Goal: Transaction & Acquisition: Purchase product/service

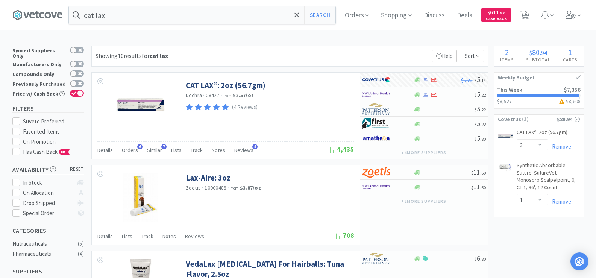
select select "2"
select select "1"
click at [111, 18] on input "cat lax" at bounding box center [202, 14] width 266 height 17
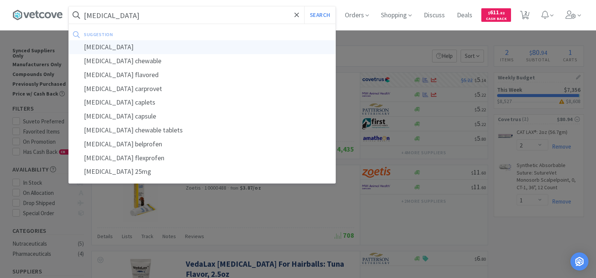
type input "[MEDICAL_DATA]"
click at [106, 50] on div "[MEDICAL_DATA]" at bounding box center [202, 47] width 266 height 14
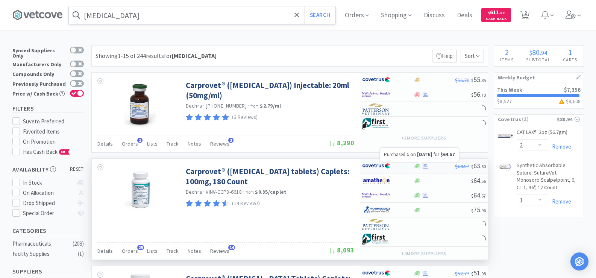
click at [426, 167] on icon at bounding box center [425, 165] width 6 height 5
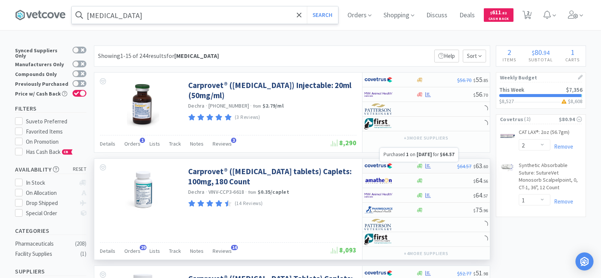
select select "1"
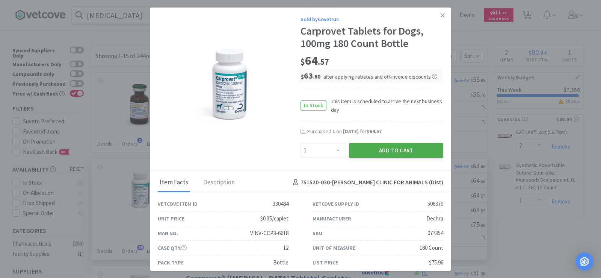
click at [415, 153] on button "Add to Cart" at bounding box center [396, 150] width 94 height 15
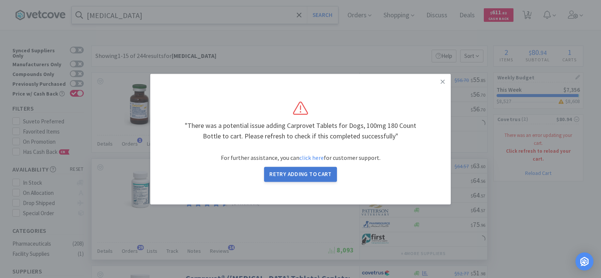
select select "2"
select select "1"
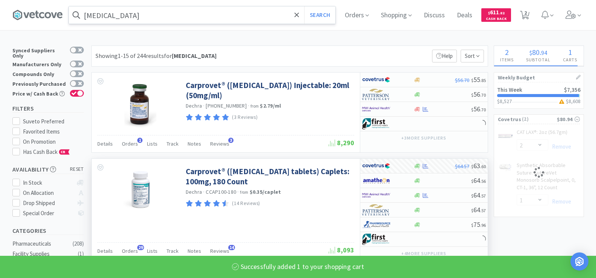
select select "1"
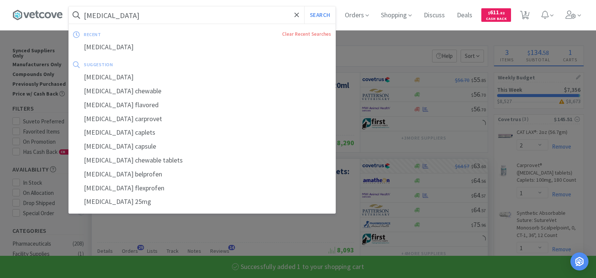
click at [133, 18] on input "[MEDICAL_DATA]" at bounding box center [202, 14] width 266 height 17
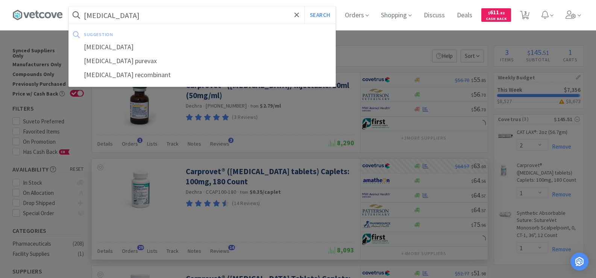
type input "[MEDICAL_DATA]"
click at [304, 6] on button "Search" at bounding box center [319, 14] width 31 height 17
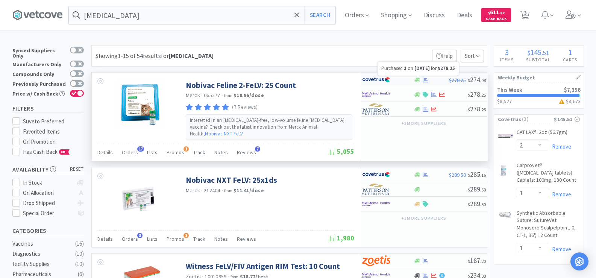
click at [423, 79] on icon at bounding box center [425, 80] width 6 height 6
select select "1"
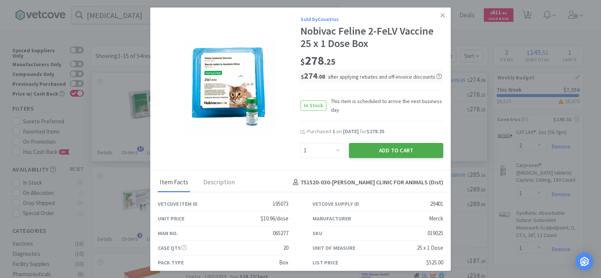
click at [390, 154] on button "Add to Cart" at bounding box center [396, 150] width 94 height 15
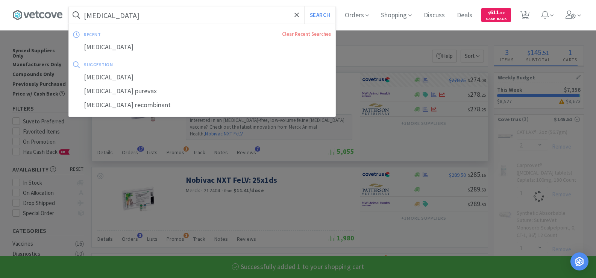
click at [133, 15] on input "[MEDICAL_DATA]" at bounding box center [202, 14] width 266 height 17
select select "1"
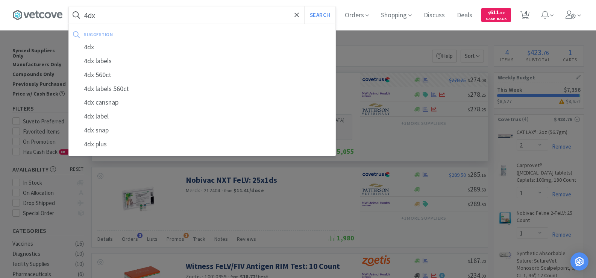
type input "4dx"
click at [304, 6] on button "Search" at bounding box center [319, 14] width 31 height 17
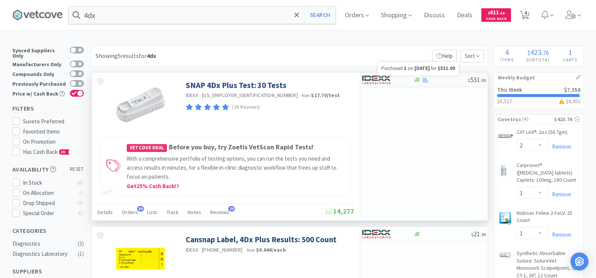
click at [423, 82] on icon at bounding box center [425, 80] width 6 height 6
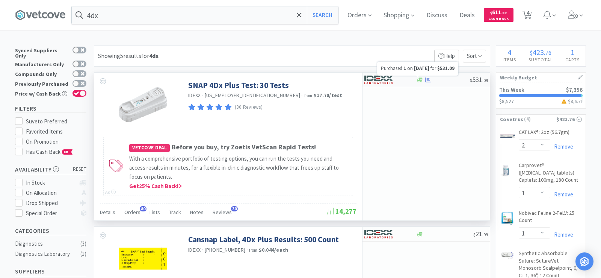
select select "1"
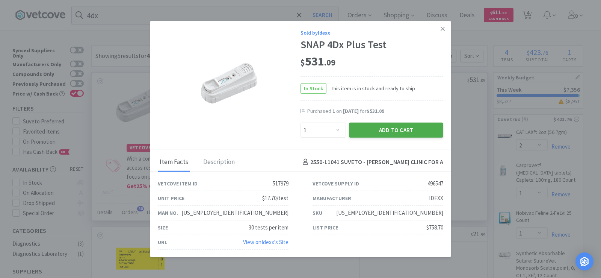
click at [376, 134] on button "Add to Cart" at bounding box center [396, 129] width 94 height 15
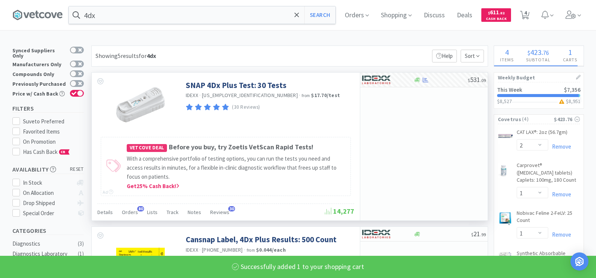
select select "1"
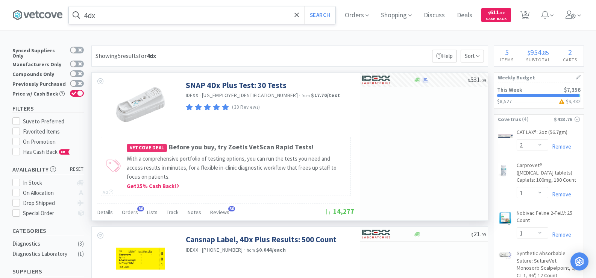
click at [120, 12] on input "4dx" at bounding box center [202, 14] width 266 height 17
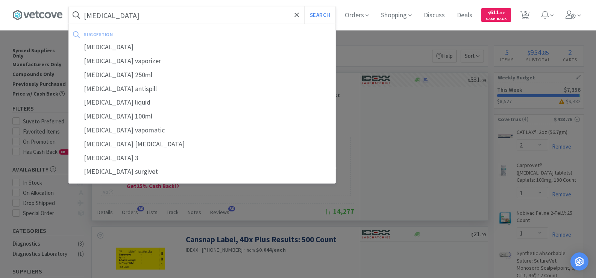
type input "[MEDICAL_DATA]"
click at [304, 6] on button "Search" at bounding box center [319, 14] width 31 height 17
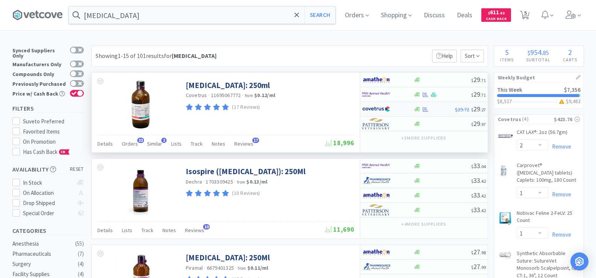
click at [423, 112] on div "$29.72 $ 29 . 27" at bounding box center [423, 109] width 127 height 15
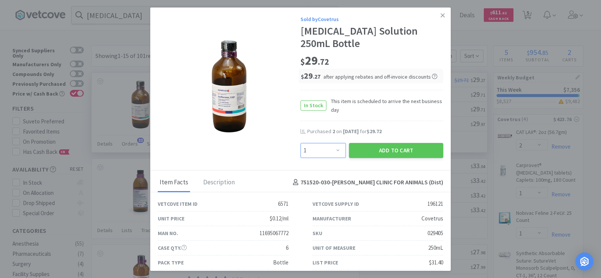
click at [327, 151] on select "Enter Quantity 1 2 3 4 5 6 7 8 9 10 11 12 13 14 15 16 17 18 19 20 Enter Quantity" at bounding box center [323, 150] width 45 height 15
select select "2"
click at [301, 143] on select "Enter Quantity 1 2 3 4 5 6 7 8 9 10 11 12 13 14 15 16 17 18 19 20 Enter Quantity" at bounding box center [323, 150] width 45 height 15
click at [413, 150] on button "Add to Cart" at bounding box center [396, 150] width 94 height 15
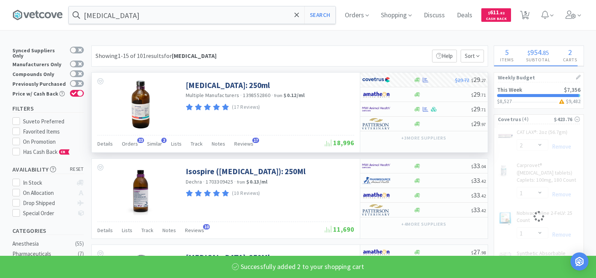
select select "2"
select select "1"
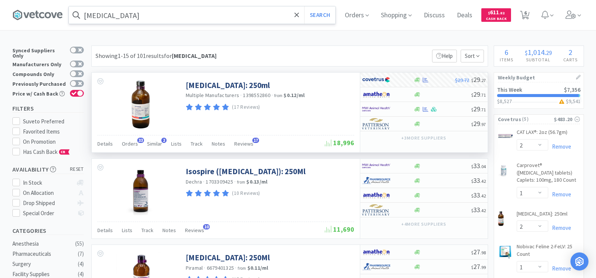
click at [123, 15] on input "[MEDICAL_DATA]" at bounding box center [202, 14] width 266 height 17
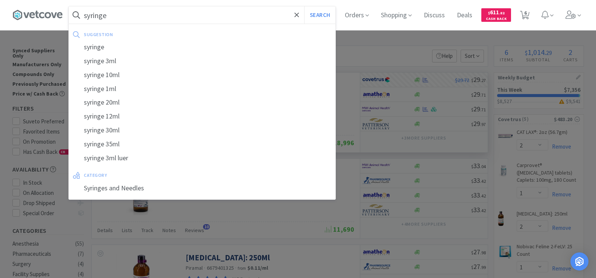
type input "syringe"
click at [304, 6] on button "Search" at bounding box center [319, 14] width 31 height 17
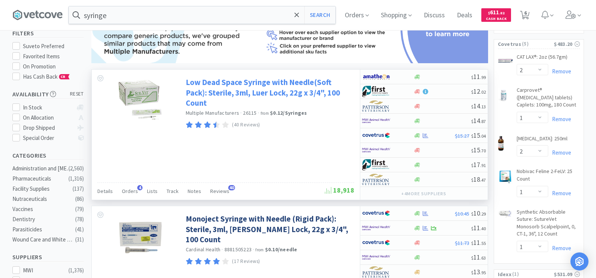
scroll to position [113, 0]
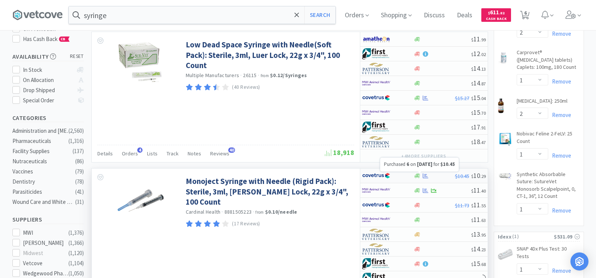
click at [425, 177] on icon at bounding box center [425, 175] width 6 height 5
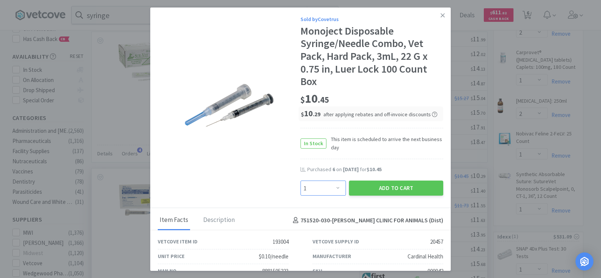
click at [336, 187] on select "Enter Quantity 1 2 3 4 5 6 7 8 9 10 11 12 13 14 15 16 17 18 19 20 Enter Quantity" at bounding box center [323, 187] width 45 height 15
select select "6"
click at [301, 180] on select "Enter Quantity 1 2 3 4 5 6 7 8 9 10 11 12 13 14 15 16 17 18 19 20 Enter Quantity" at bounding box center [323, 187] width 45 height 15
click at [403, 184] on button "Add to Cart" at bounding box center [396, 187] width 94 height 15
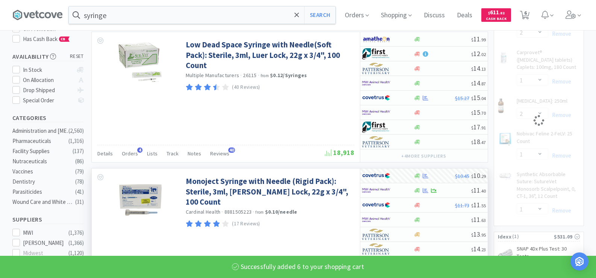
select select "6"
select select "1"
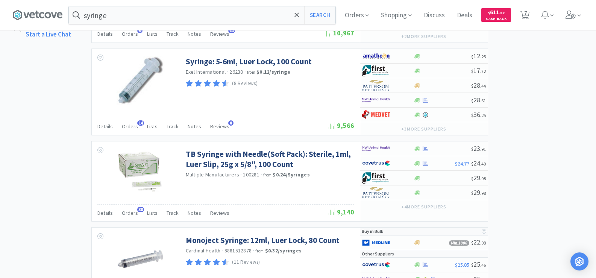
scroll to position [676, 0]
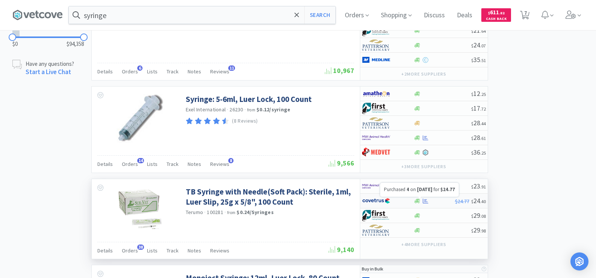
click at [425, 202] on icon at bounding box center [425, 201] width 6 height 6
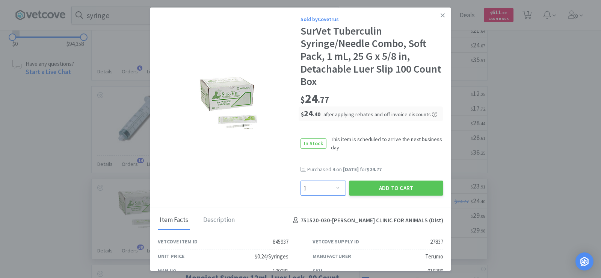
click at [331, 187] on select "Enter Quantity 1 2 3 4 5 6 7 8 9 10 11 12 13 14 15 16 17 18 19 20 Enter Quantity" at bounding box center [323, 187] width 45 height 15
select select "4"
click at [301, 180] on select "Enter Quantity 1 2 3 4 5 6 7 8 9 10 11 12 13 14 15 16 17 18 19 20 Enter Quantity" at bounding box center [323, 187] width 45 height 15
click at [381, 187] on button "Add to Cart" at bounding box center [396, 187] width 94 height 15
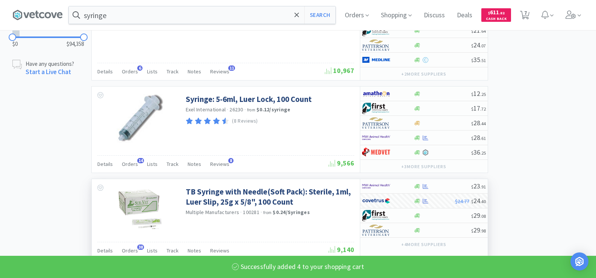
select select "4"
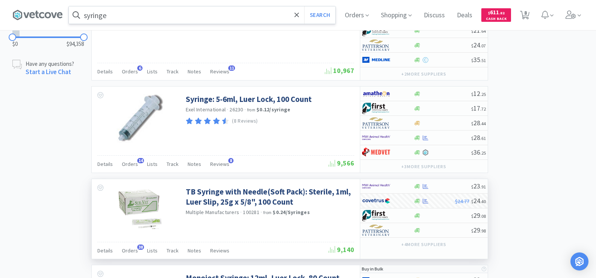
click at [120, 19] on input "syringe" at bounding box center [202, 14] width 266 height 17
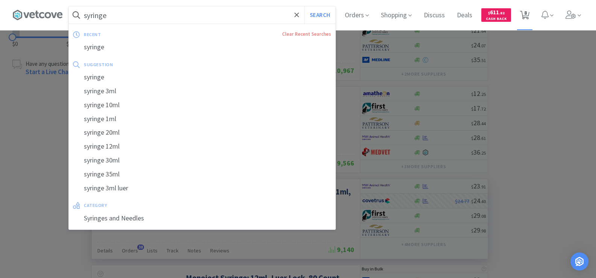
click at [526, 11] on span "8" at bounding box center [525, 13] width 3 height 30
select select "1"
select select "2"
select select "1"
select select "2"
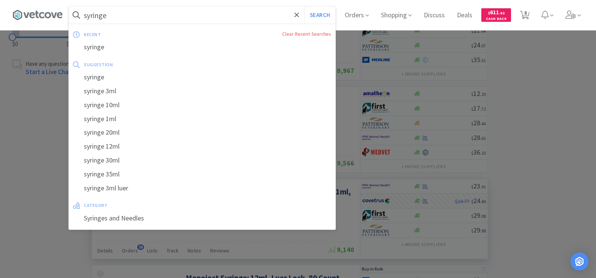
select select "6"
select select "1"
select select "4"
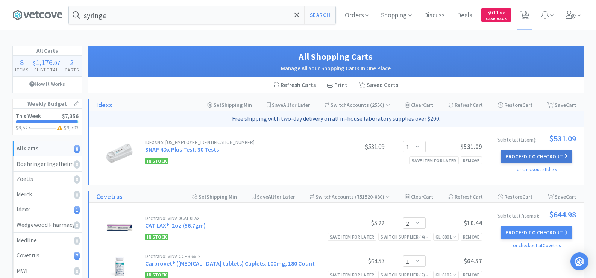
click at [507, 156] on button "Proceed to Checkout" at bounding box center [535, 156] width 71 height 13
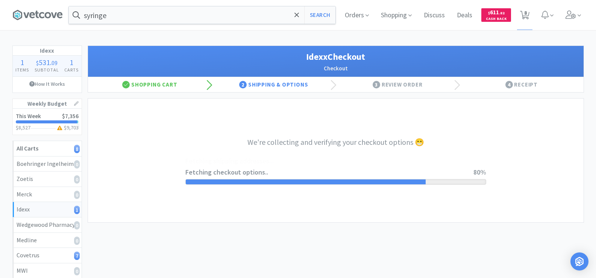
select select "904"
select select "003"
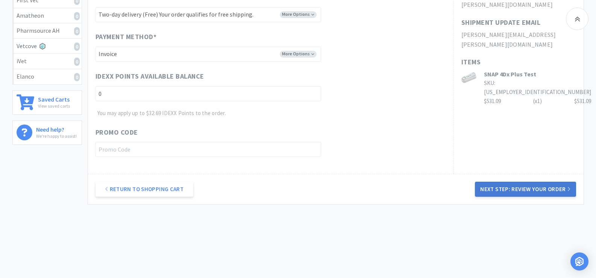
click at [525, 189] on button "Next Step: Review Your Order" at bounding box center [525, 188] width 101 height 15
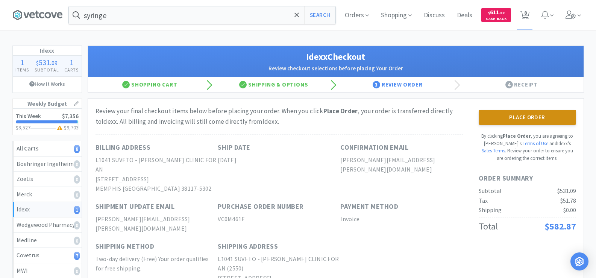
click at [506, 120] on button "Place Order" at bounding box center [526, 117] width 97 height 15
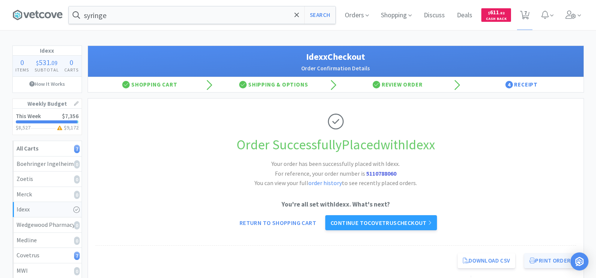
click at [540, 258] on button "Print Order" at bounding box center [549, 260] width 51 height 15
click at [414, 225] on link "Continue to Covetrus checkout" at bounding box center [381, 222] width 112 height 15
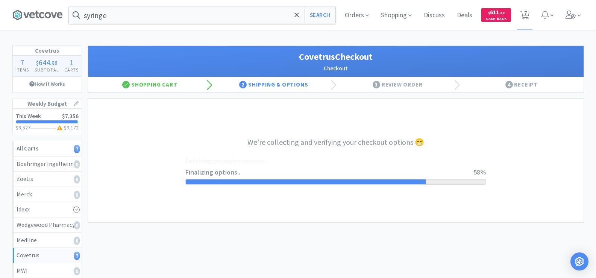
select select "ACCOUNT"
select select "cvt-standard-net"
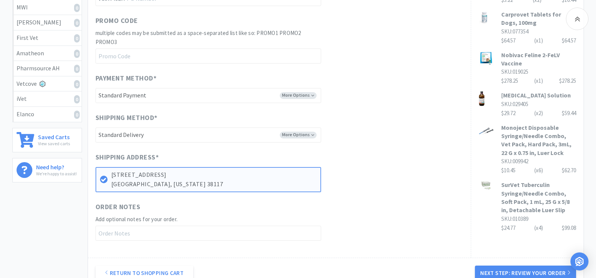
scroll to position [301, 0]
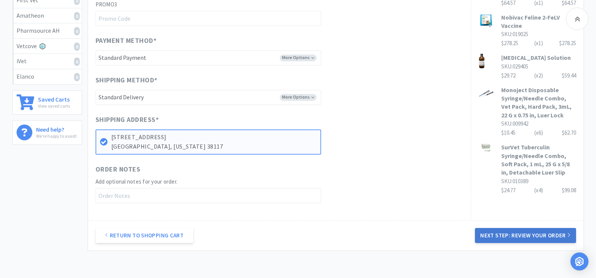
click at [521, 237] on button "Next Step: Review Your Order" at bounding box center [525, 235] width 101 height 15
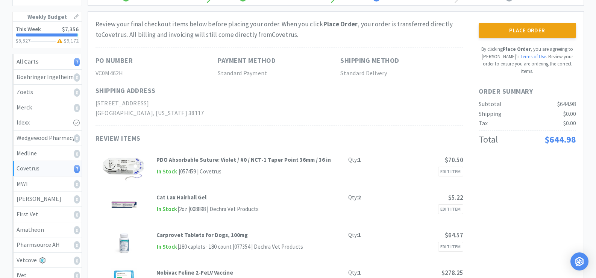
scroll to position [0, 0]
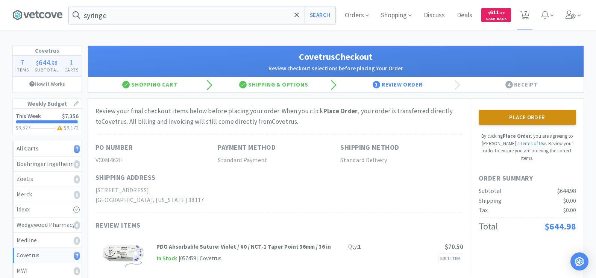
click at [519, 121] on button "Place Order" at bounding box center [526, 117] width 97 height 15
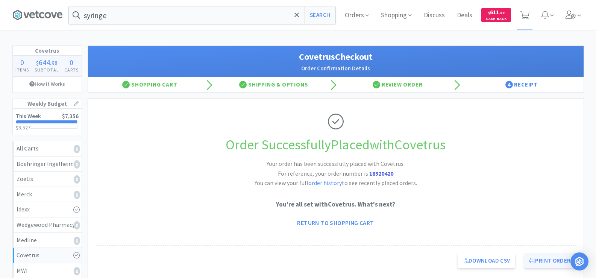
click at [552, 261] on button "Print Order" at bounding box center [549, 260] width 51 height 15
